Goal: Task Accomplishment & Management: Manage account settings

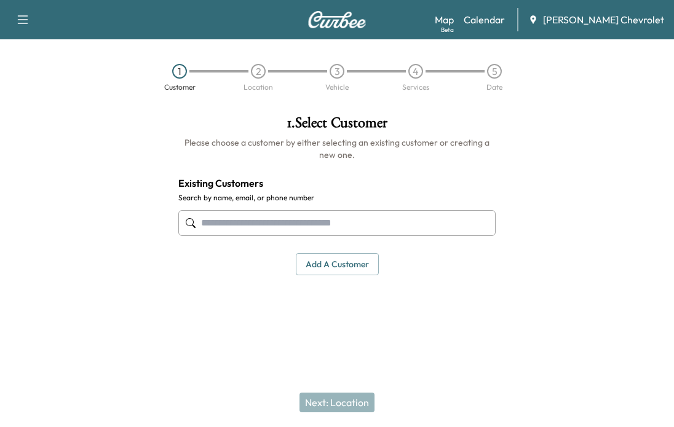
click at [491, 18] on link "Calendar" at bounding box center [484, 19] width 41 height 15
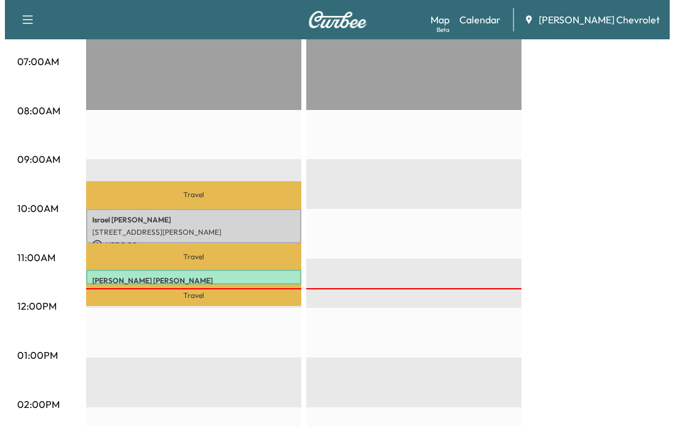
scroll to position [307, 0]
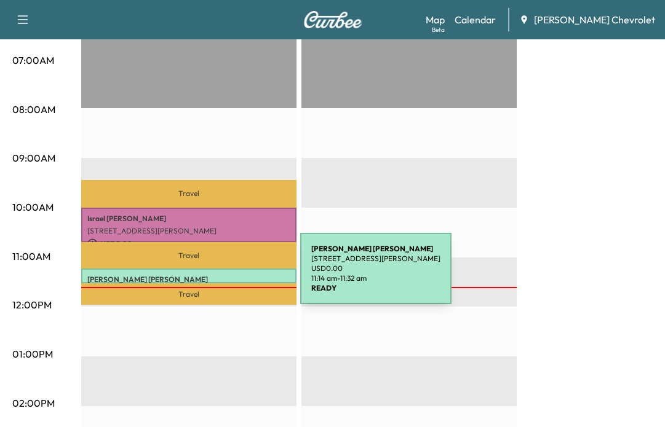
click at [208, 276] on p "[PERSON_NAME]" at bounding box center [188, 280] width 203 height 10
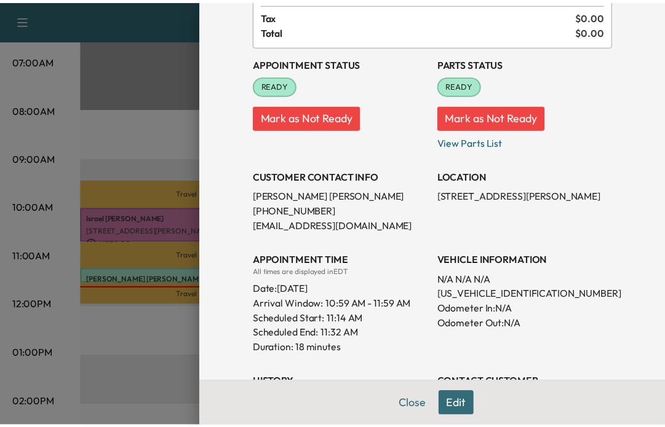
scroll to position [94, 0]
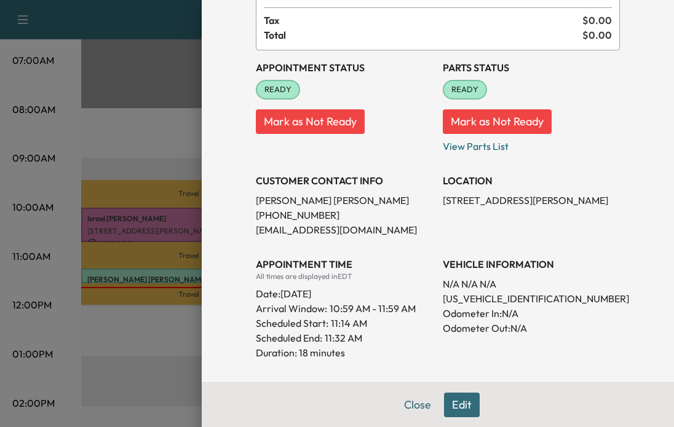
click at [411, 406] on button "Close" at bounding box center [417, 405] width 43 height 25
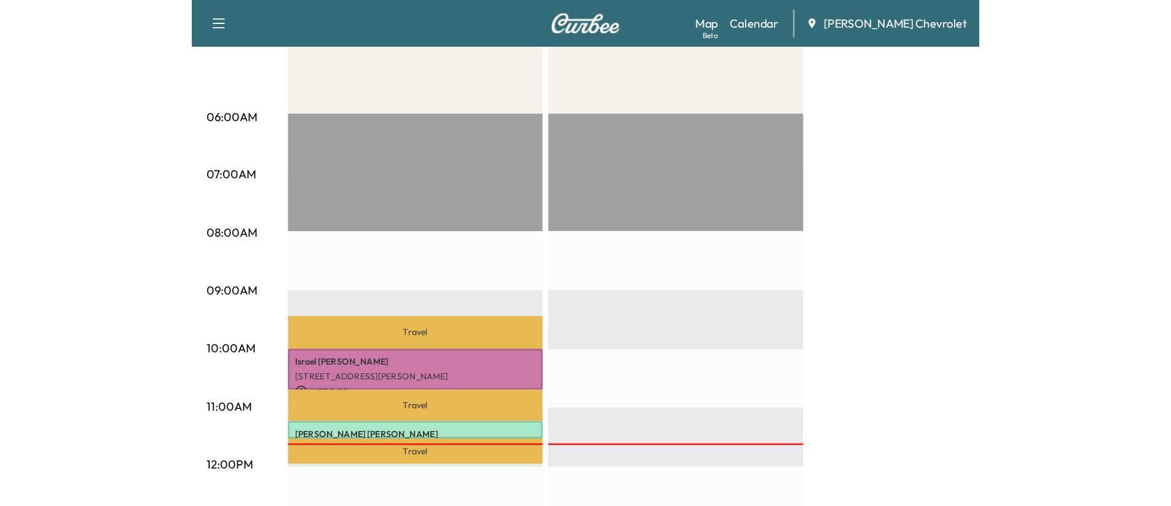
scroll to position [0, 0]
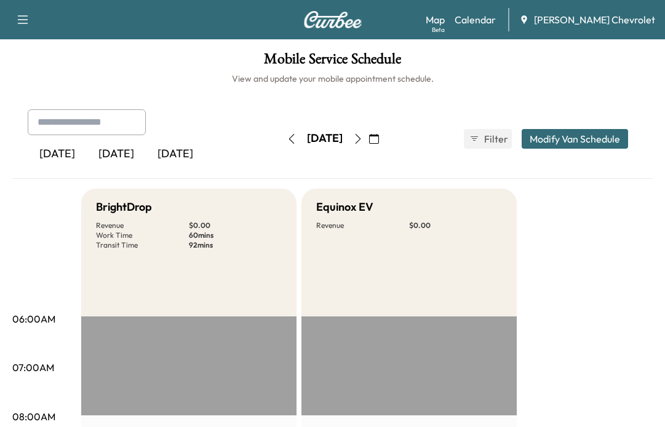
click at [445, 22] on link "Map Beta" at bounding box center [435, 19] width 19 height 15
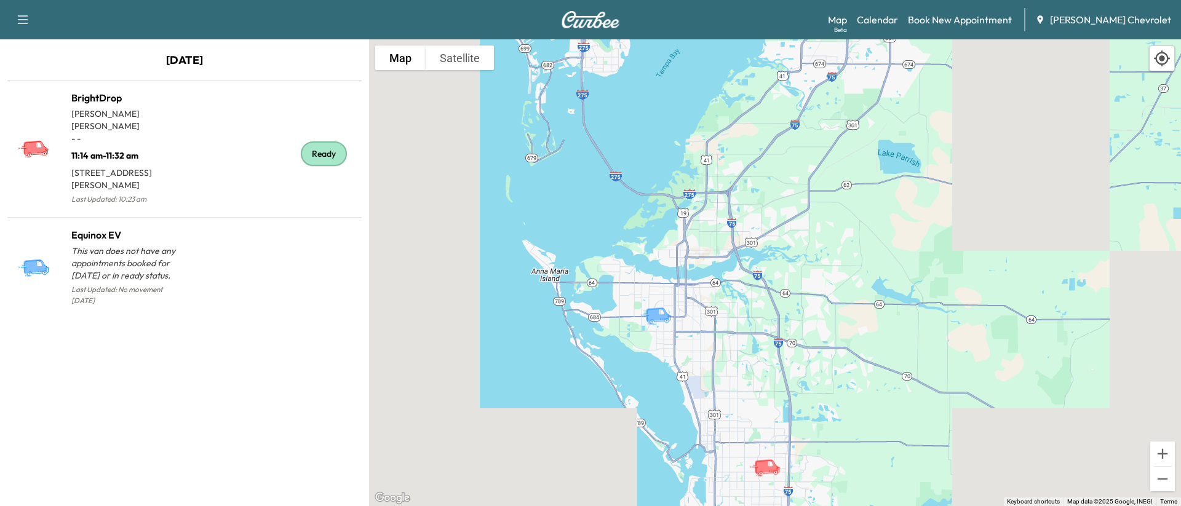
drag, startPoint x: 772, startPoint y: 161, endPoint x: 713, endPoint y: 283, distance: 135.9
click at [673, 283] on div "To activate drag with keyboard, press Alt + Enter. Once in keyboard drag state,…" at bounding box center [775, 272] width 812 height 467
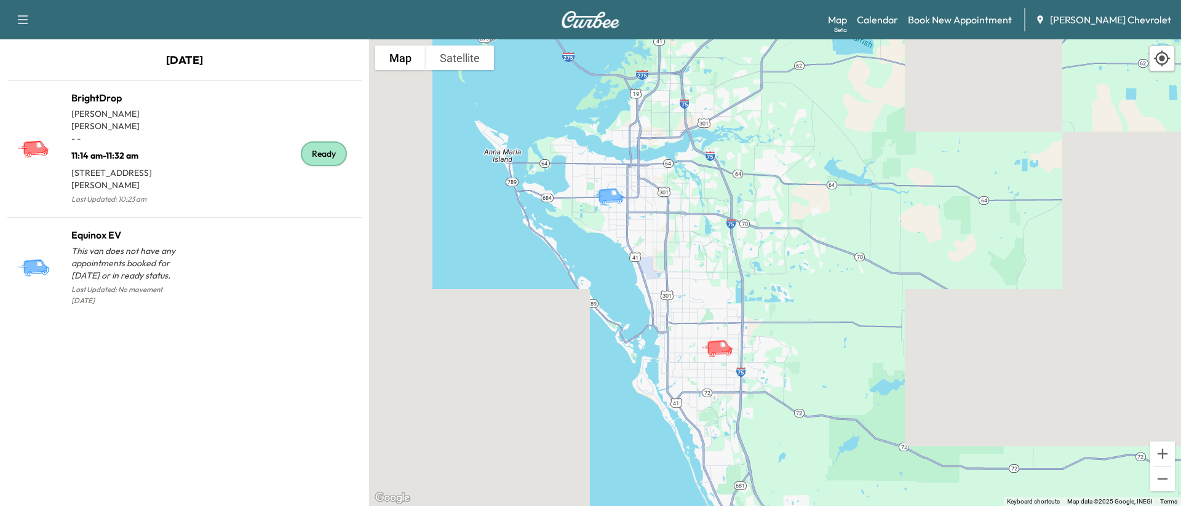
drag, startPoint x: 740, startPoint y: 239, endPoint x: 726, endPoint y: 173, distance: 67.8
click at [673, 173] on div "To activate drag with keyboard, press Alt + Enter. Once in keyboard drag state,…" at bounding box center [775, 272] width 812 height 467
click at [673, 18] on link "Calendar" at bounding box center [877, 19] width 41 height 15
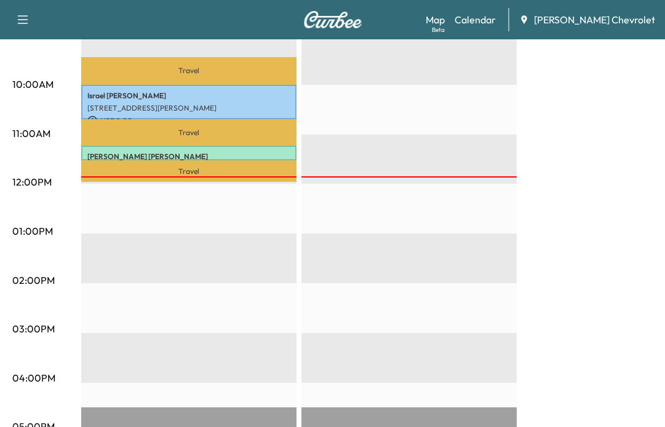
scroll to position [492, 0]
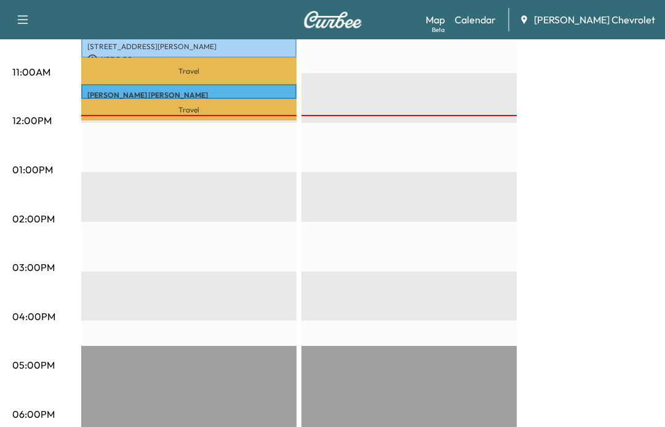
click at [572, 264] on div "BrightDrop Revenue $ 0.00 Work Time 60 mins Transit Time 92 mins Travel [GEOGRA…" at bounding box center [366, 158] width 571 height 922
